Goal: Transaction & Acquisition: Purchase product/service

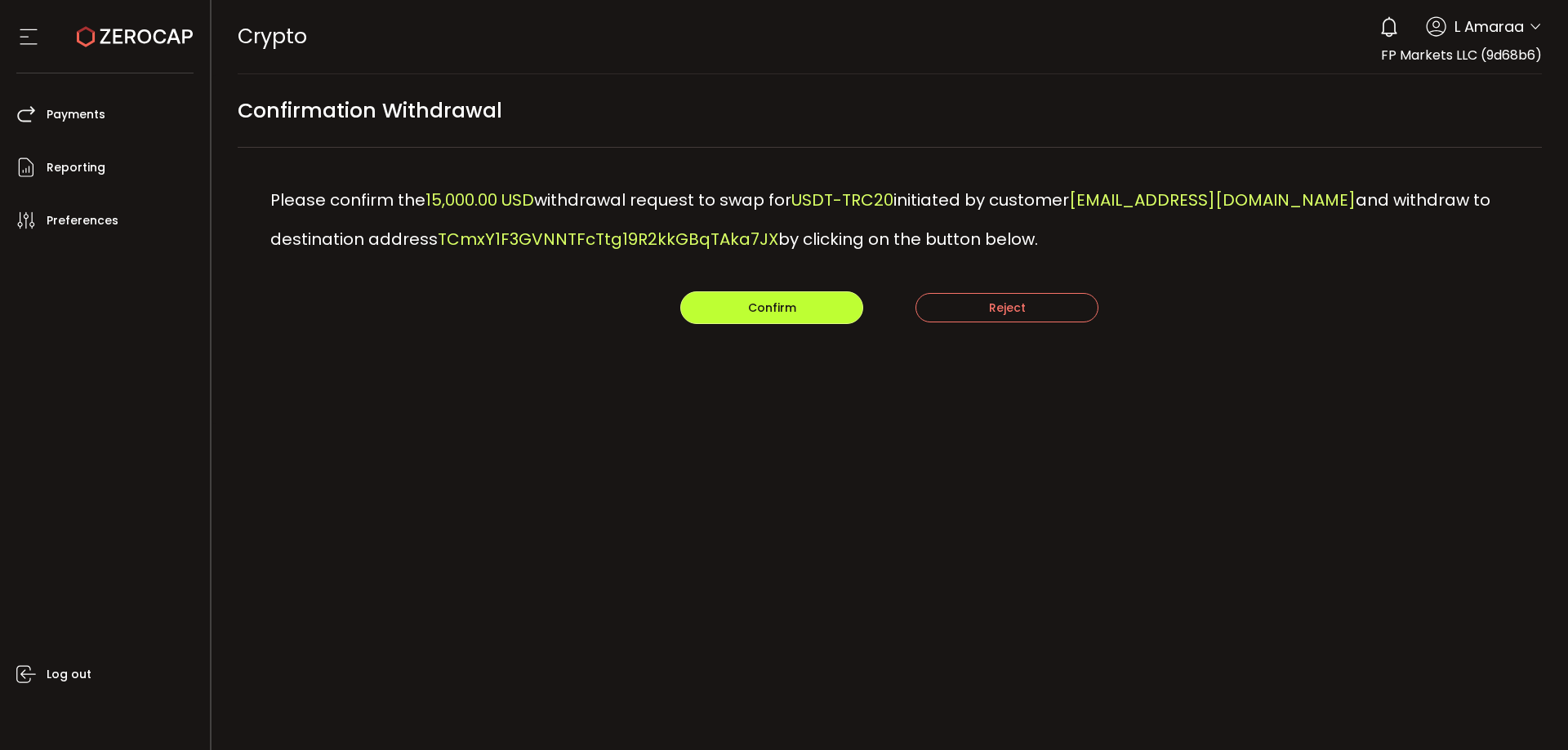
click at [719, 301] on button "Confirm" at bounding box center [771, 308] width 183 height 33
drag, startPoint x: 810, startPoint y: 309, endPoint x: 820, endPoint y: 308, distance: 10.0
click at [810, 309] on button "Confirm" at bounding box center [771, 308] width 183 height 33
